Goal: Find specific page/section: Find specific page/section

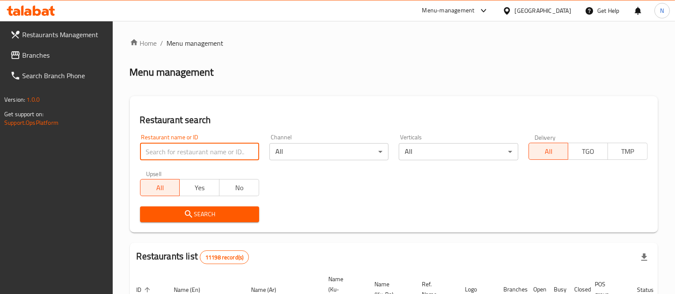
click at [186, 149] on input "search" at bounding box center [199, 151] width 119 height 17
paste input "683058"
type input "683058"
click at [229, 219] on span "Search" at bounding box center [199, 214] width 105 height 11
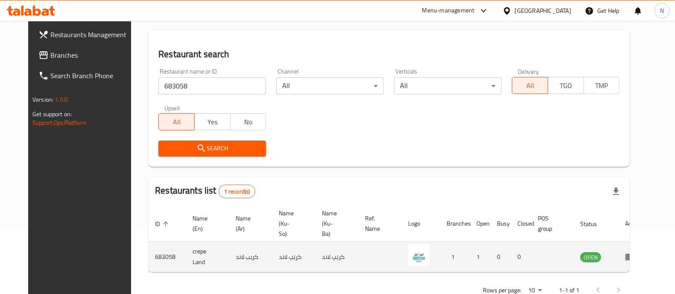
scroll to position [79, 0]
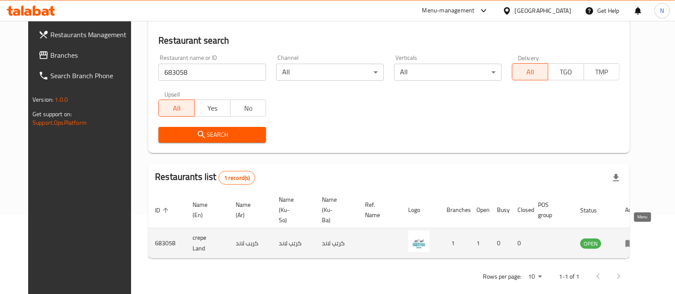
click at [633, 242] on icon "enhanced table" at bounding box center [631, 243] width 3 height 3
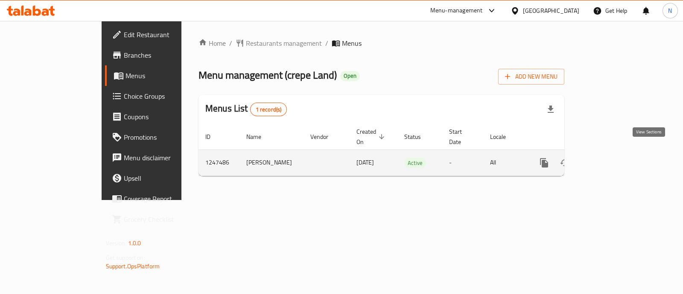
click at [611, 158] on icon "enhanced table" at bounding box center [606, 163] width 10 height 10
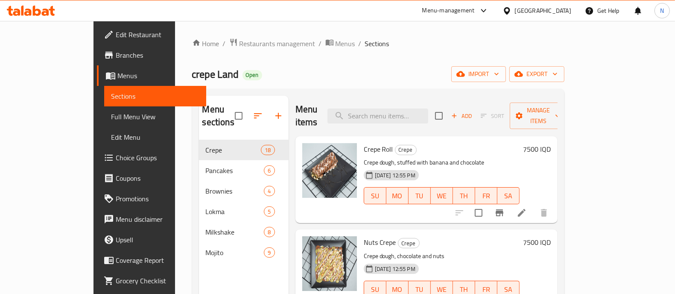
click at [116, 57] on span "Branches" at bounding box center [158, 55] width 84 height 10
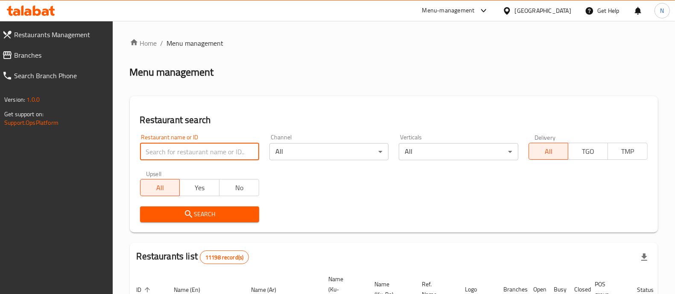
click at [244, 154] on input "search" at bounding box center [199, 151] width 119 height 17
paste input "702773"
type input "702773"
click at [244, 214] on span "Search" at bounding box center [199, 214] width 105 height 11
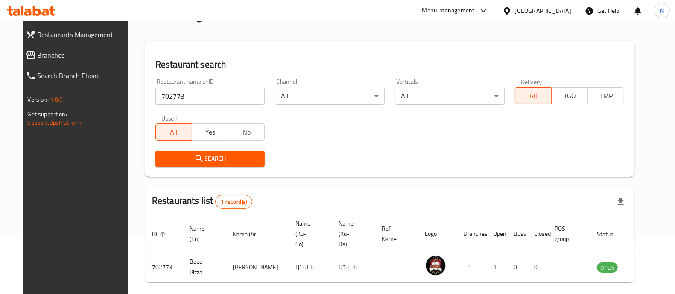
scroll to position [79, 0]
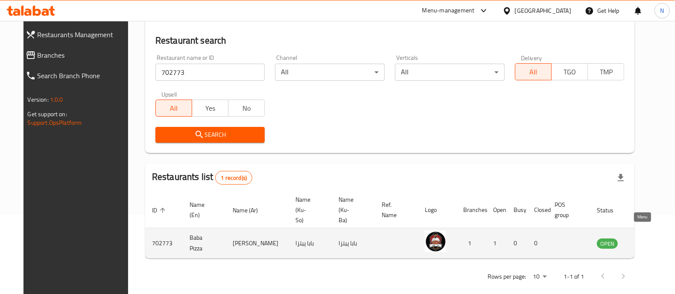
click at [645, 240] on icon "enhanced table" at bounding box center [646, 243] width 9 height 7
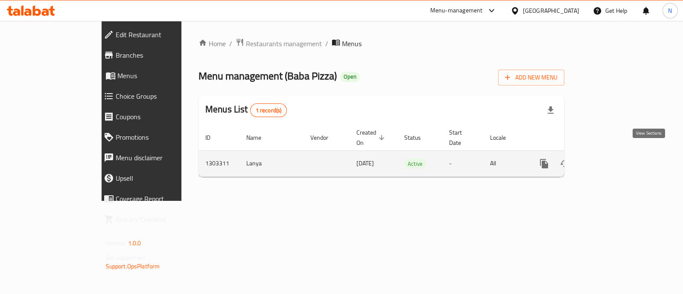
click at [611, 158] on icon "enhanced table" at bounding box center [606, 163] width 10 height 10
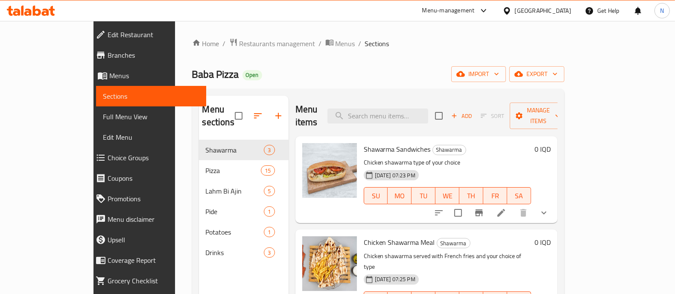
click at [108, 57] on span "Branches" at bounding box center [154, 55] width 92 height 10
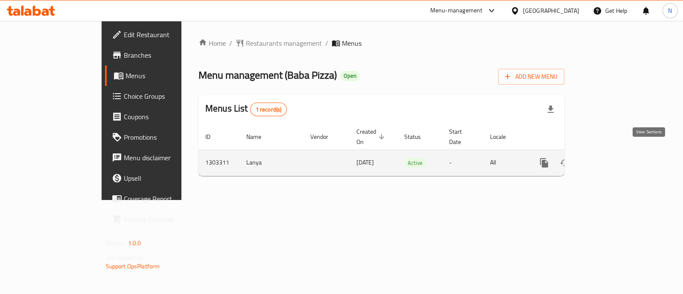
click at [610, 159] on icon "enhanced table" at bounding box center [606, 163] width 8 height 8
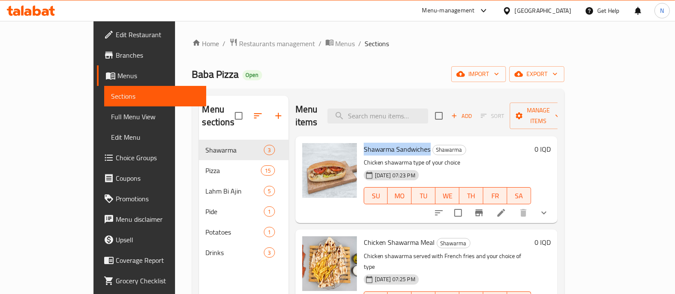
drag, startPoint x: 405, startPoint y: 139, endPoint x: 340, endPoint y: 137, distance: 65.4
click at [364, 143] on span "Shawarma Sandwiches" at bounding box center [397, 149] width 67 height 13
drag, startPoint x: 340, startPoint y: 137, endPoint x: 405, endPoint y: 138, distance: 64.9
click at [405, 143] on span "Shawarma Sandwiches" at bounding box center [397, 149] width 67 height 13
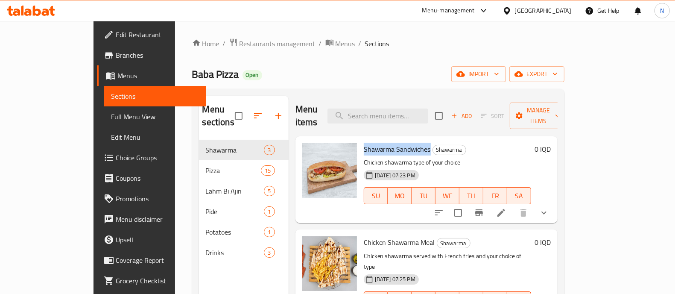
click at [405, 143] on span "Shawarma Sandwiches" at bounding box center [397, 149] width 67 height 13
drag, startPoint x: 405, startPoint y: 137, endPoint x: 341, endPoint y: 129, distance: 64.5
click at [360, 140] on div "Shawarma Sandwiches Shawarma Chicken shawarma type of your choice 29-07-2025 07…" at bounding box center [447, 180] width 174 height 80
click at [364, 143] on span "Shawarma Sandwiches" at bounding box center [397, 149] width 67 height 13
drag, startPoint x: 340, startPoint y: 135, endPoint x: 444, endPoint y: 163, distance: 107.5
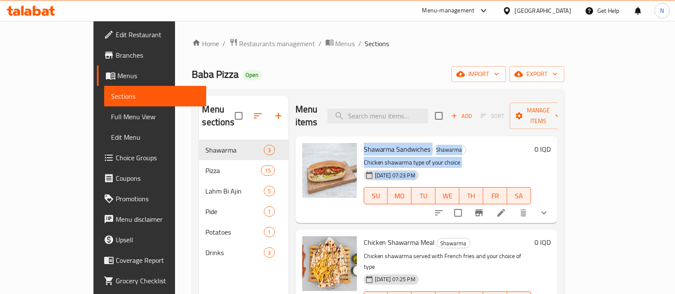
click at [444, 163] on div "Shawarma Sandwiches Shawarma Chicken shawarma type of your choice 29-07-2025 07…" at bounding box center [447, 180] width 174 height 80
click at [453, 166] on div "29-07-2025 07:23 PM SU MO TU WE TH FR SA" at bounding box center [447, 189] width 174 height 46
drag, startPoint x: 433, startPoint y: 164, endPoint x: 342, endPoint y: 134, distance: 95.7
click at [360, 140] on div "Shawarma Sandwiches Shawarma Chicken shawarma type of your choice 29-07-2025 07…" at bounding box center [447, 180] width 174 height 80
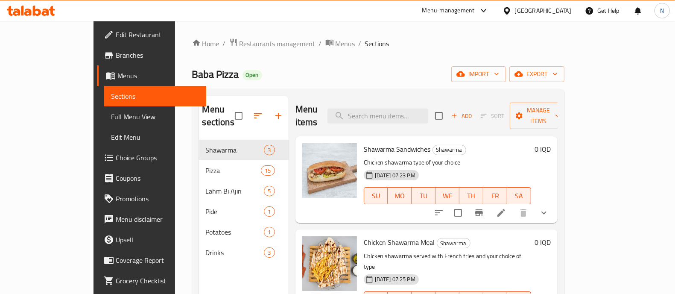
click at [364, 143] on span "Shawarma Sandwiches" at bounding box center [397, 149] width 67 height 13
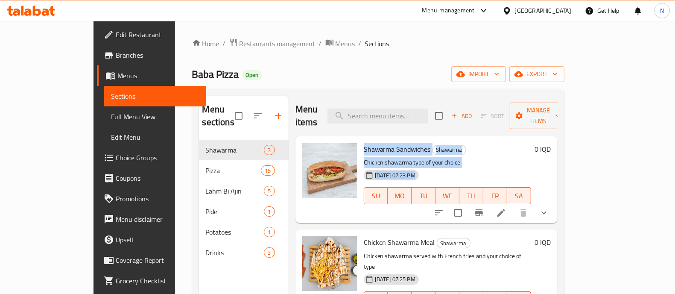
drag, startPoint x: 341, startPoint y: 132, endPoint x: 443, endPoint y: 158, distance: 105.5
click at [443, 158] on div "Shawarma Sandwiches Shawarma Chicken shawarma type of your choice 29-07-2025 07…" at bounding box center [447, 180] width 174 height 80
click at [440, 166] on div "29-07-2025 07:23 PM SU MO TU WE TH FR SA" at bounding box center [447, 189] width 174 height 46
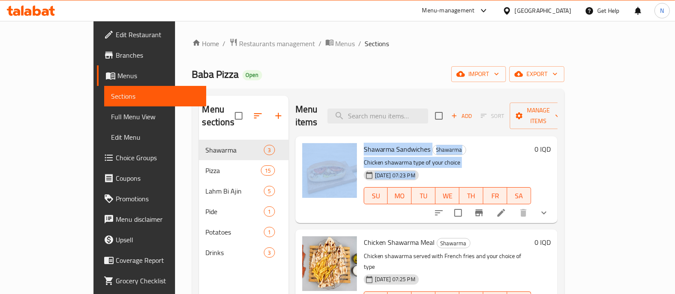
drag, startPoint x: 433, startPoint y: 161, endPoint x: 335, endPoint y: 132, distance: 102.4
click at [335, 140] on div "Shawarma Sandwiches Shawarma Chicken shawarma type of your choice 29-07-2025 07…" at bounding box center [426, 180] width 255 height 80
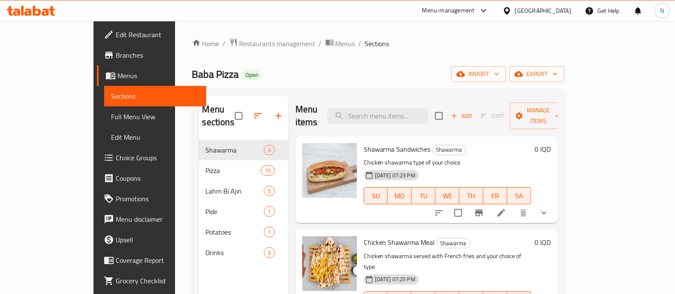
click at [335, 140] on div at bounding box center [329, 180] width 61 height 80
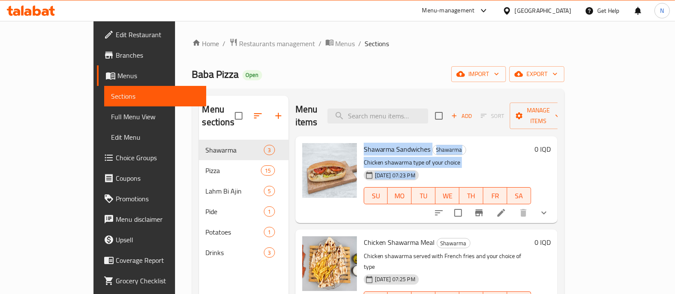
drag, startPoint x: 337, startPoint y: 130, endPoint x: 430, endPoint y: 158, distance: 96.7
click at [430, 158] on div "Shawarma Sandwiches Shawarma Chicken shawarma type of your choice 29-07-2025 07…" at bounding box center [447, 180] width 174 height 80
click at [430, 166] on div "29-07-2025 07:23 PM SU MO TU WE TH FR SA" at bounding box center [447, 189] width 174 height 46
drag, startPoint x: 423, startPoint y: 163, endPoint x: 339, endPoint y: 133, distance: 88.7
click at [360, 140] on div "Shawarma Sandwiches Shawarma Chicken shawarma type of your choice 29-07-2025 07…" at bounding box center [447, 180] width 174 height 80
